Goal: Task Accomplishment & Management: Complete application form

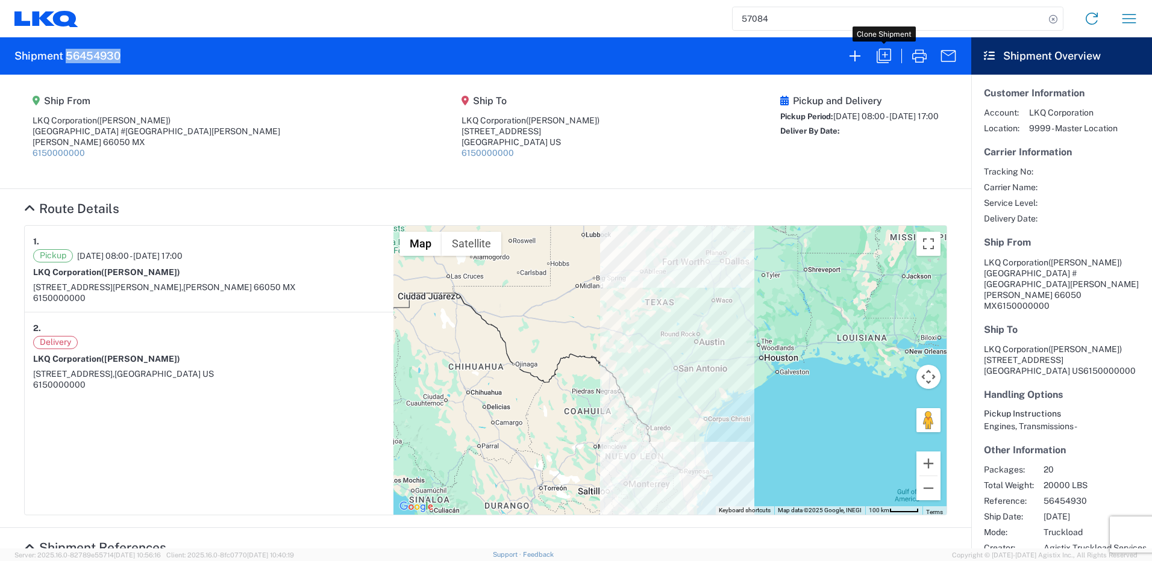
click at [883, 52] on icon "button" at bounding box center [883, 55] width 19 height 19
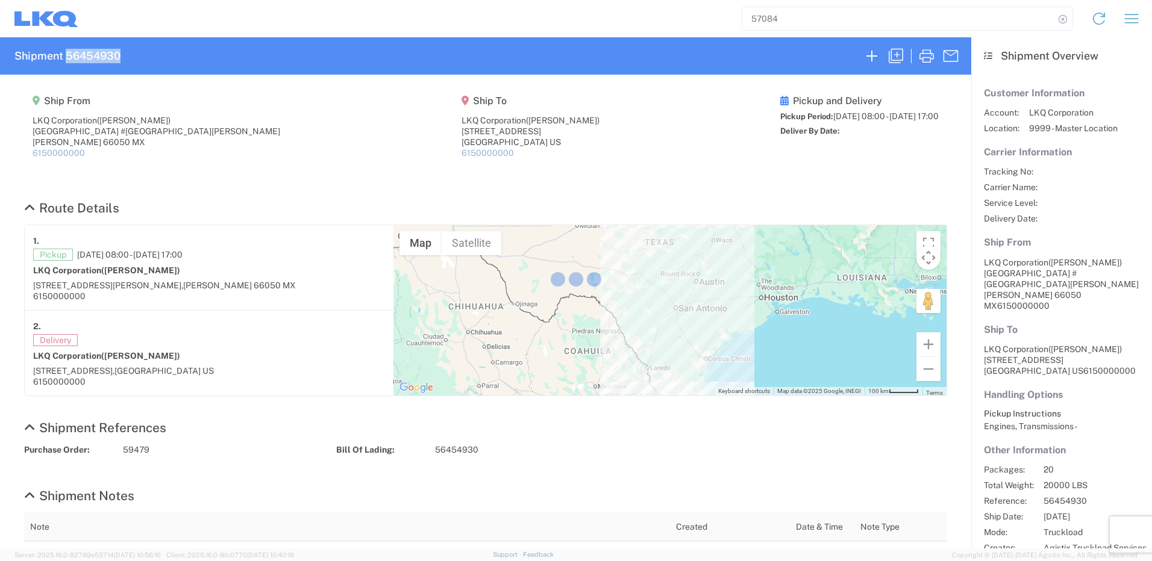
select select "FULL"
select select "US"
select select "LBS"
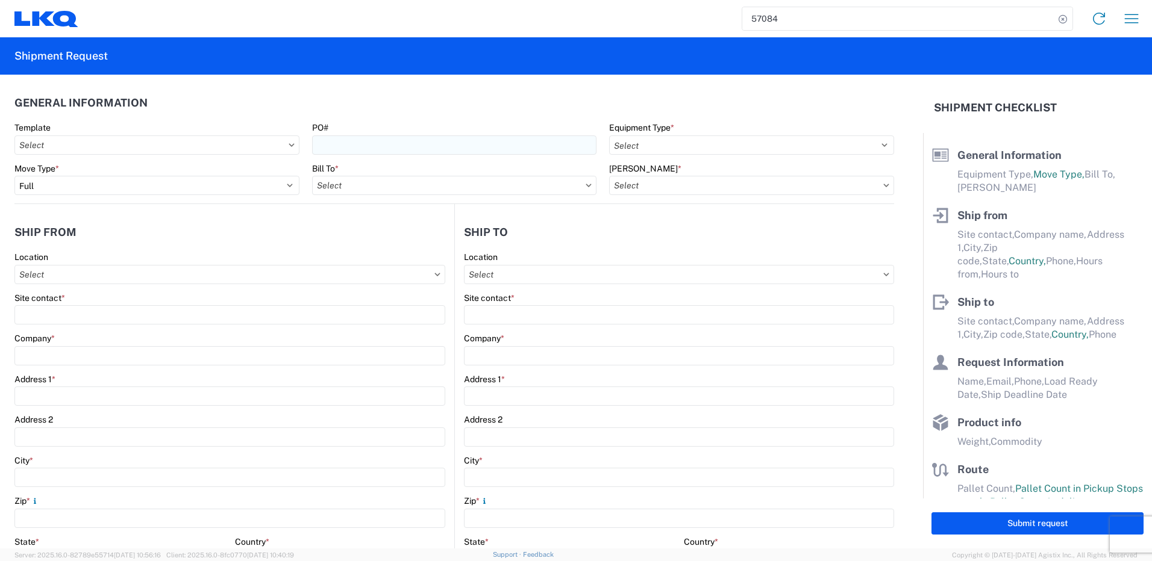
select select "STDV"
type input "[PERSON_NAME]"
type input "LKQ Corporation"
type input "[GEOGRAPHIC_DATA] #[GEOGRAPHIC_DATA][PERSON_NAME]"
type input "[PERSON_NAME]"
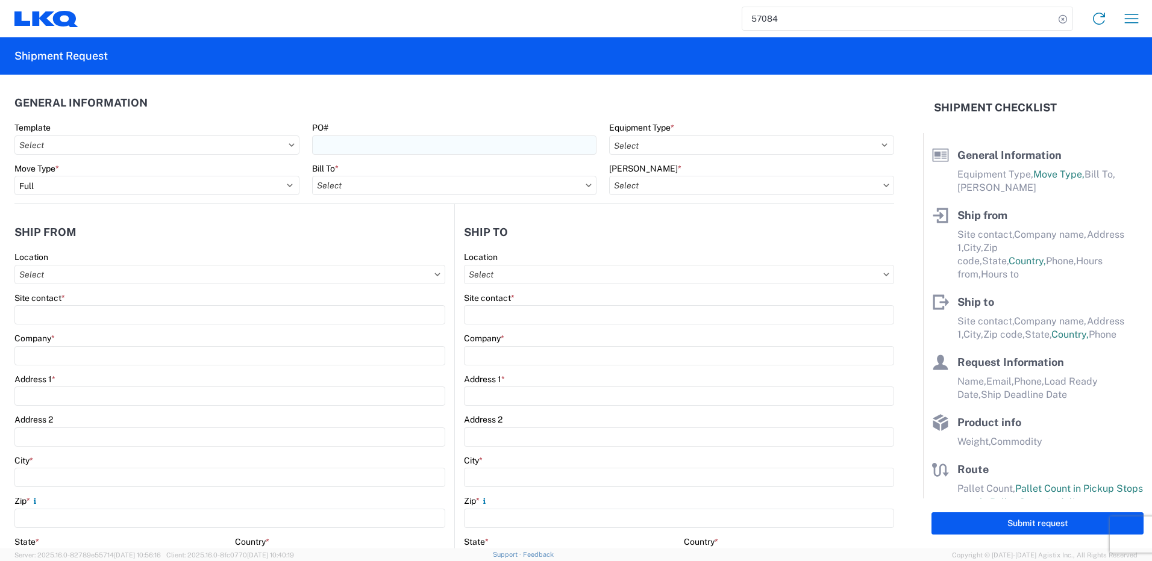
type input "66050"
type input "[PERSON_NAME]"
type input "LKQ Corporation"
type input "[STREET_ADDRESS]"
type input "[GEOGRAPHIC_DATA]"
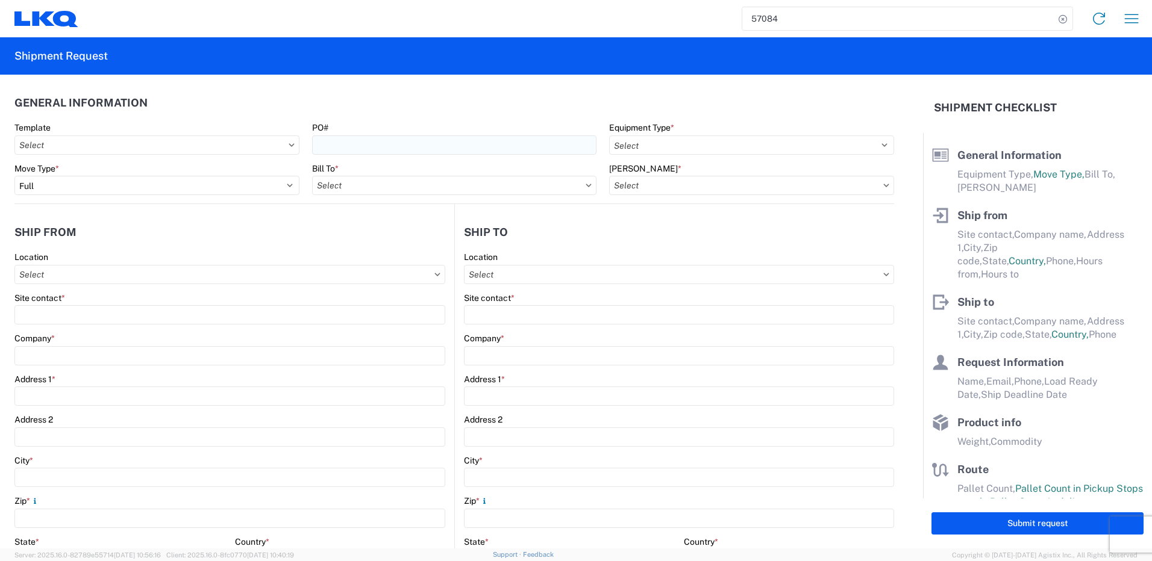
type input "75050"
type input "[PERSON_NAME]"
type input "[EMAIL_ADDRESS][DOMAIN_NAME]"
type input "82218326"
type input "[DATE]"
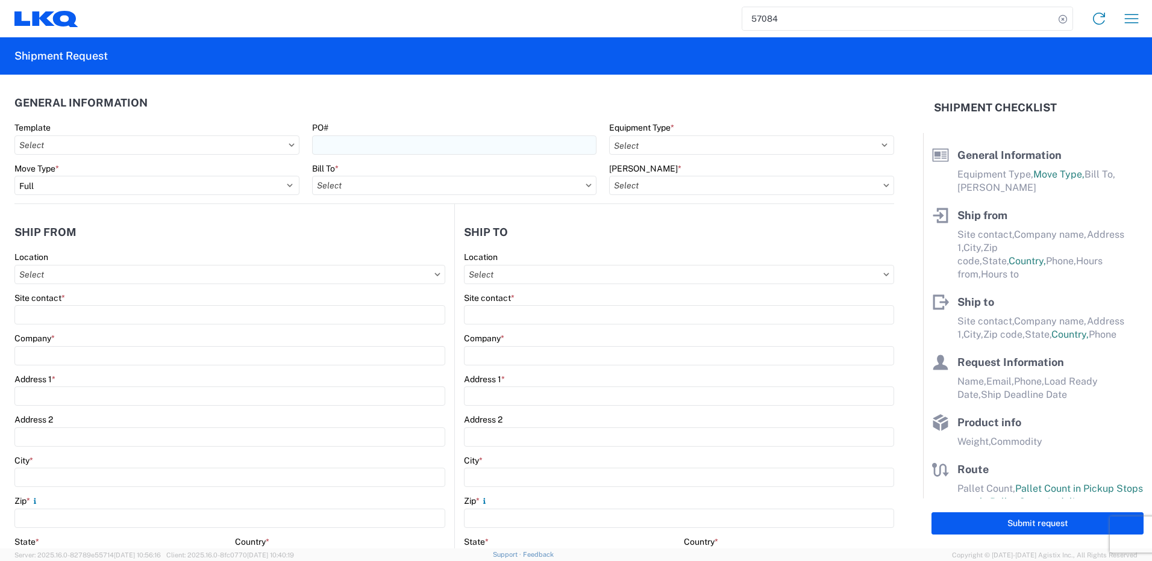
type input "[DATE]"
type textarea "SWIFT/TRANSMEX"
type input "20000"
type input "Engines, Transmissions"
type input "20"
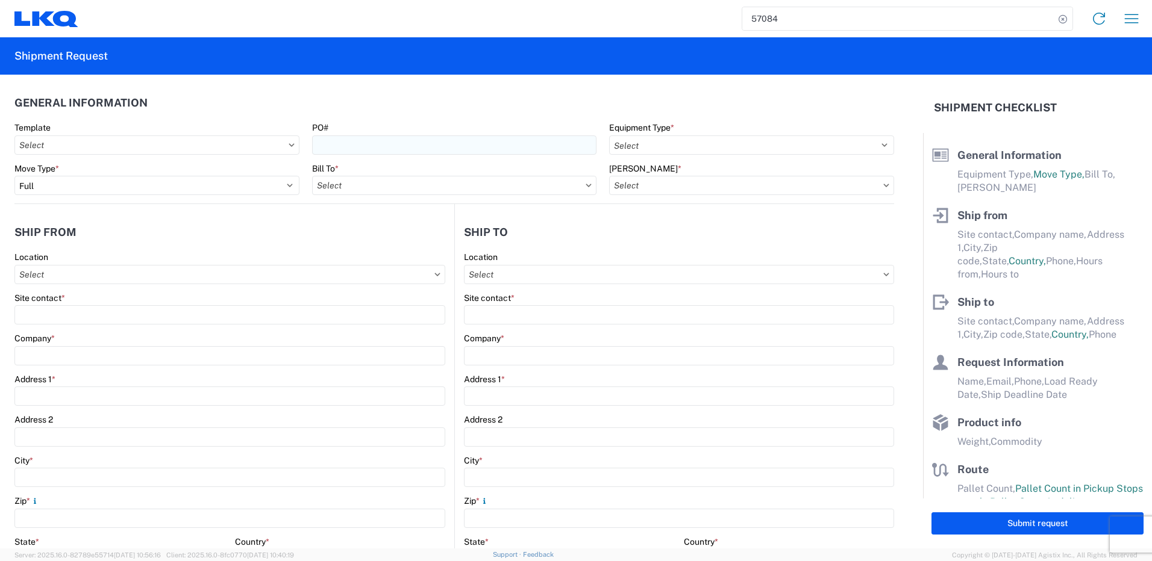
type input "1"
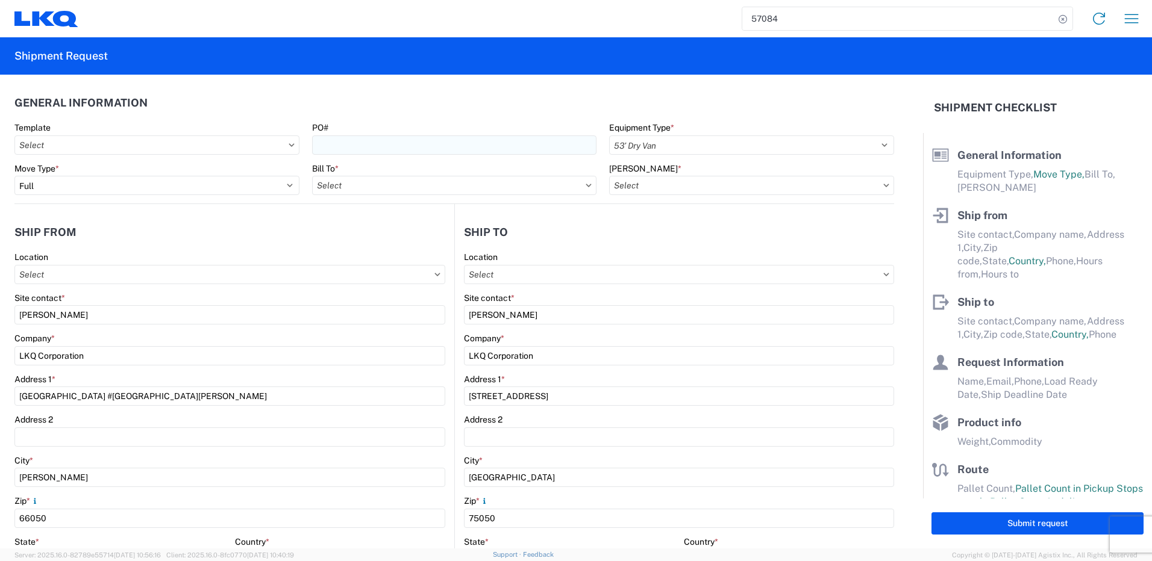
select select "MX"
select select "US"
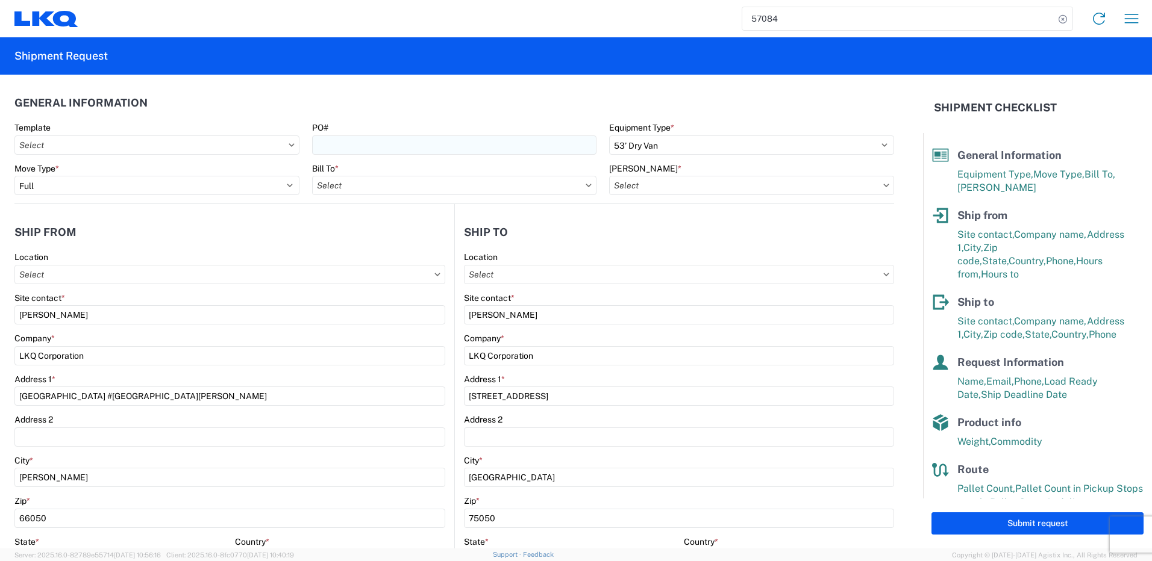
type input "1882 - North American ATK Corporation"
type input "1882-3300-50180-0000 - 1882 Freight In - Parts, 1882-3300-50180-0000 - 1882 Fre…"
type input "1883 - Vege de Mexico S.A. de C.V"
type input "1882 - North American ATK Corporation"
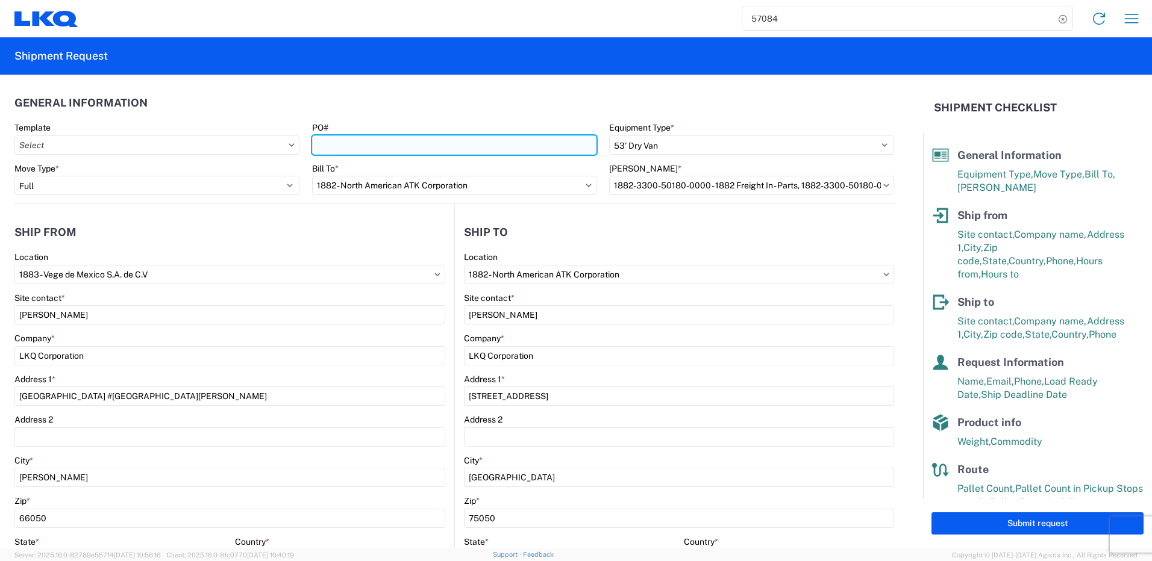
click at [382, 142] on input "PO#" at bounding box center [454, 145] width 285 height 19
paste input "59481"
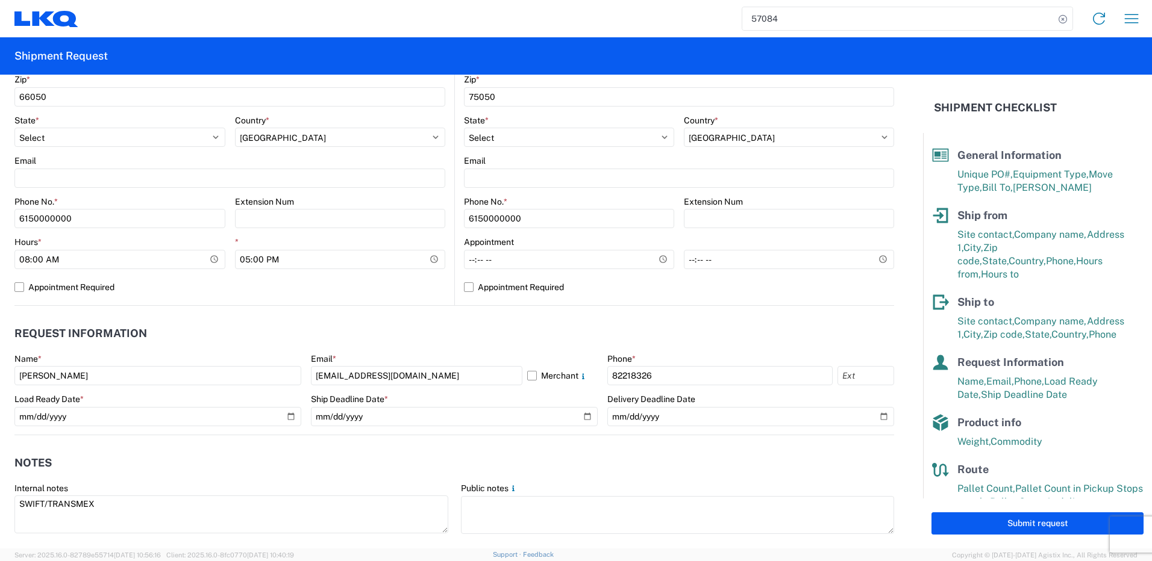
scroll to position [482, 0]
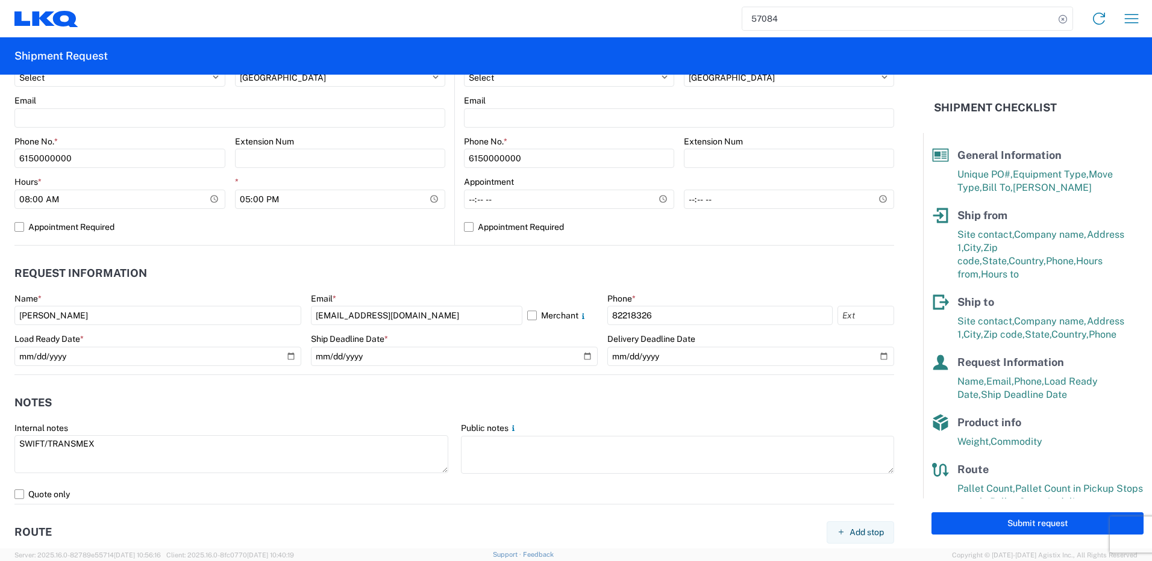
type input "59481"
click at [961, 513] on button "Submit request" at bounding box center [1037, 524] width 212 height 22
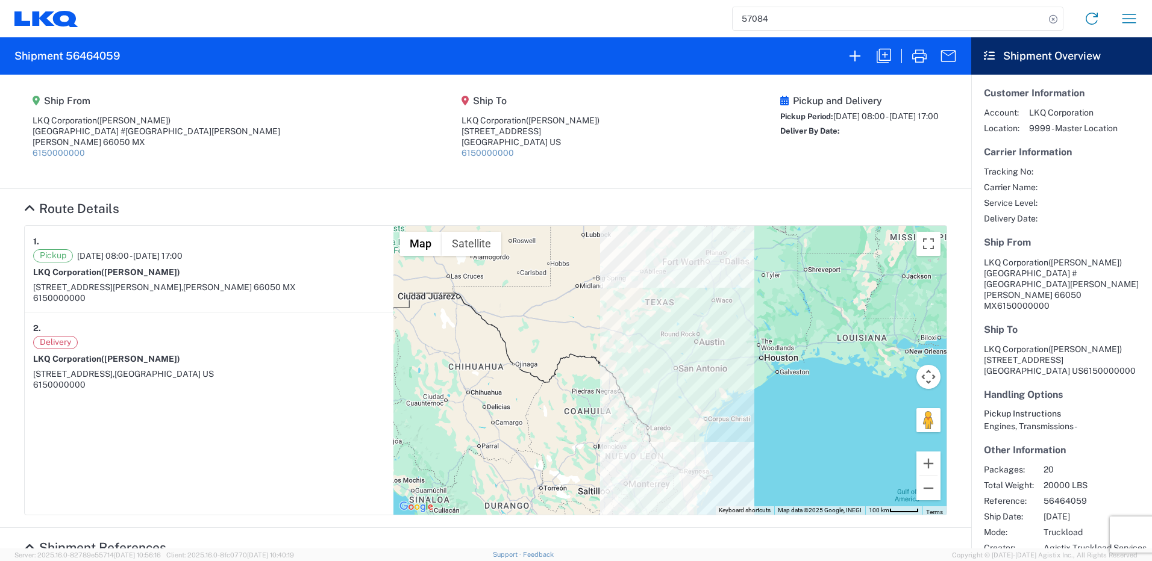
click at [102, 54] on h2 "Shipment 56464059" at bounding box center [66, 56] width 105 height 14
copy h2 "56464059"
